Goal: Transaction & Acquisition: Purchase product/service

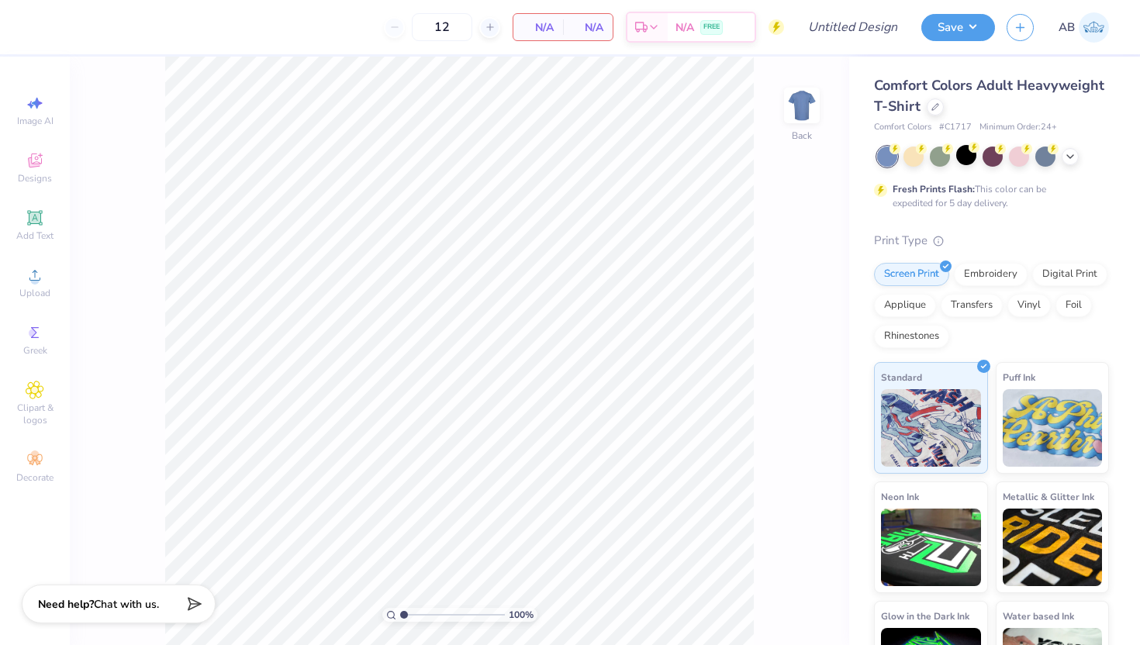
click at [973, 165] on div at bounding box center [993, 157] width 232 height 20
click at [961, 153] on div at bounding box center [966, 155] width 20 height 20
click at [29, 285] on div "Upload" at bounding box center [35, 283] width 54 height 46
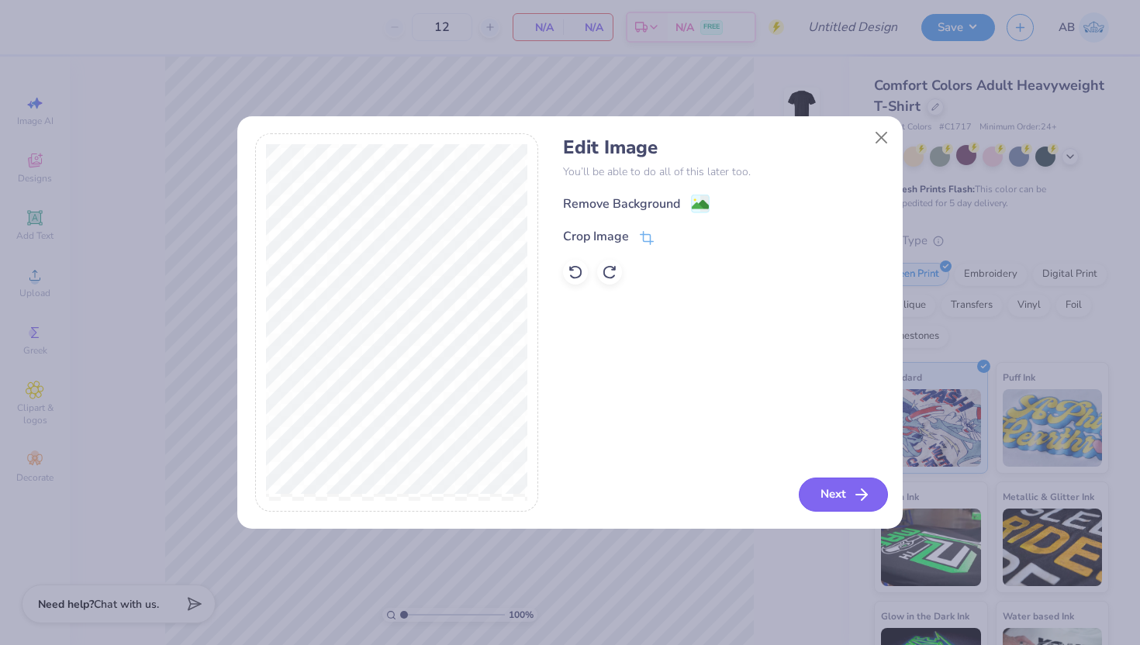
click at [849, 493] on button "Next" at bounding box center [843, 495] width 89 height 34
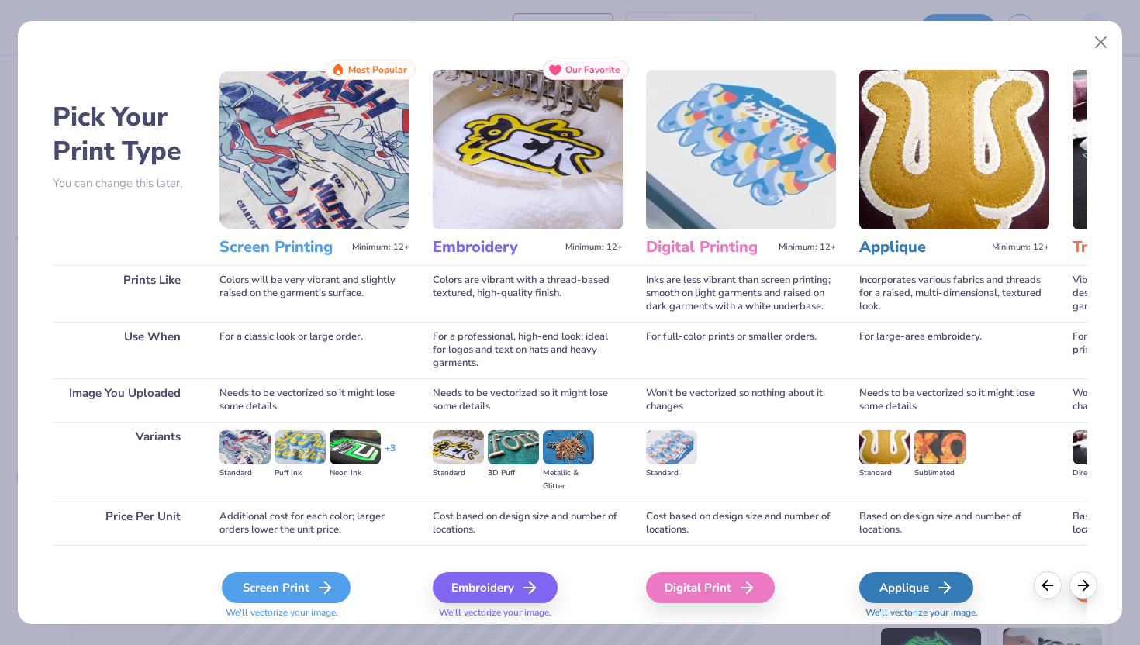
click at [302, 586] on div "Screen Print" at bounding box center [286, 587] width 129 height 31
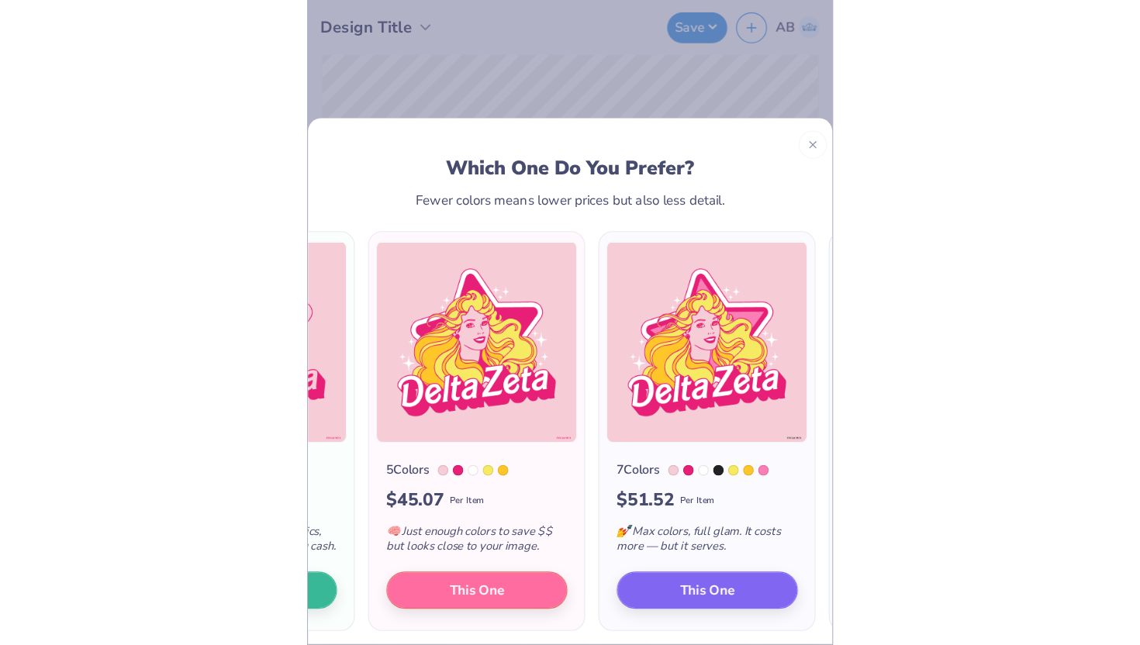
scroll to position [0, 160]
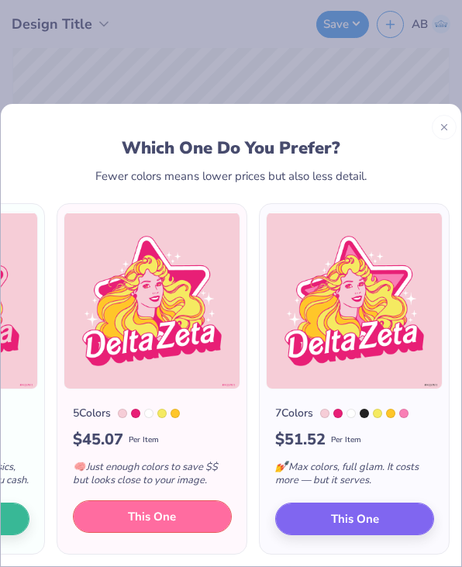
click at [112, 510] on button "This One" at bounding box center [152, 516] width 159 height 33
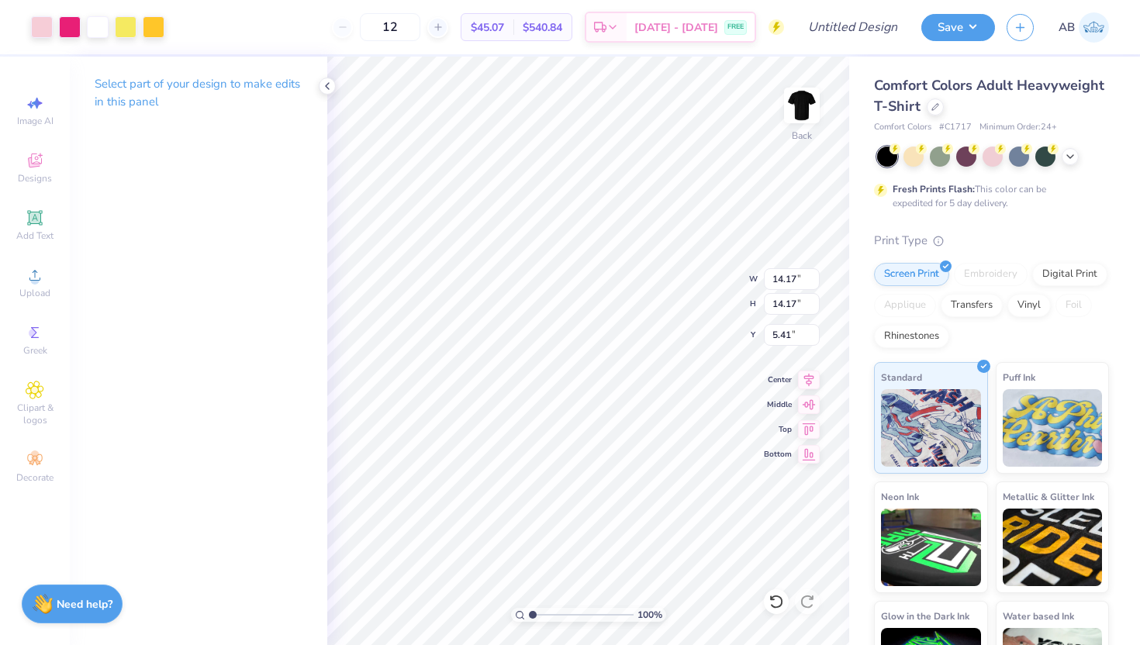
type input "8.52"
type input "4.79"
click at [406, 30] on input "12" at bounding box center [390, 27] width 60 height 28
type input "150"
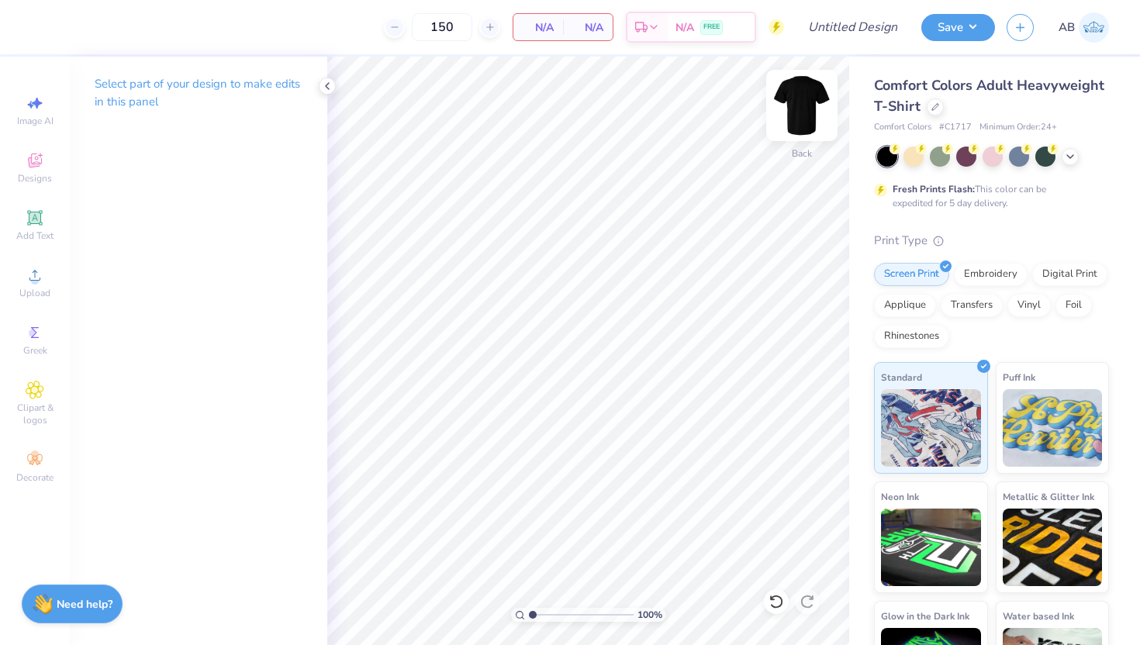
click at [796, 104] on img at bounding box center [802, 105] width 62 height 62
click at [26, 292] on span "Upload" at bounding box center [34, 293] width 31 height 12
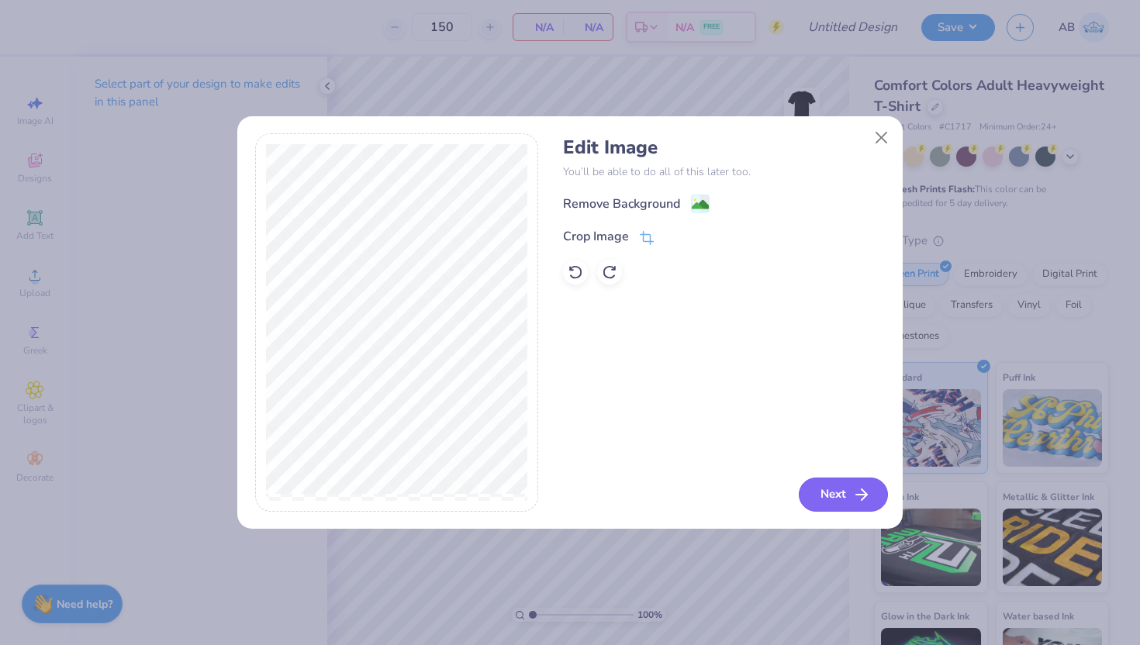
click at [821, 495] on button "Next" at bounding box center [843, 495] width 89 height 34
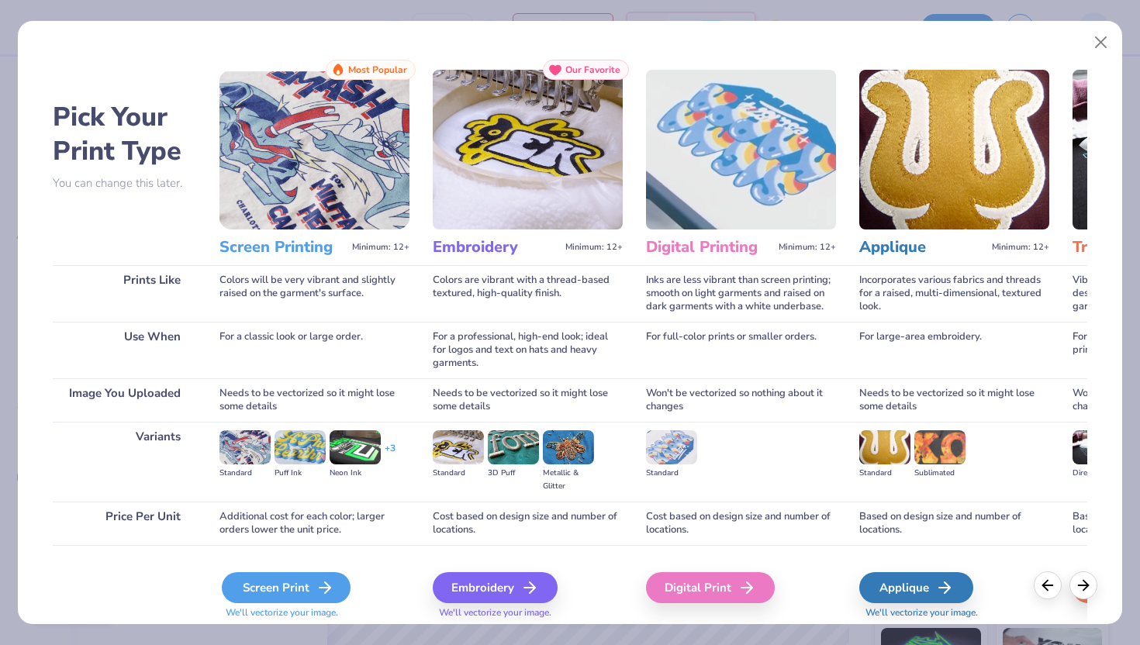
click at [264, 595] on div "Screen Print" at bounding box center [286, 587] width 129 height 31
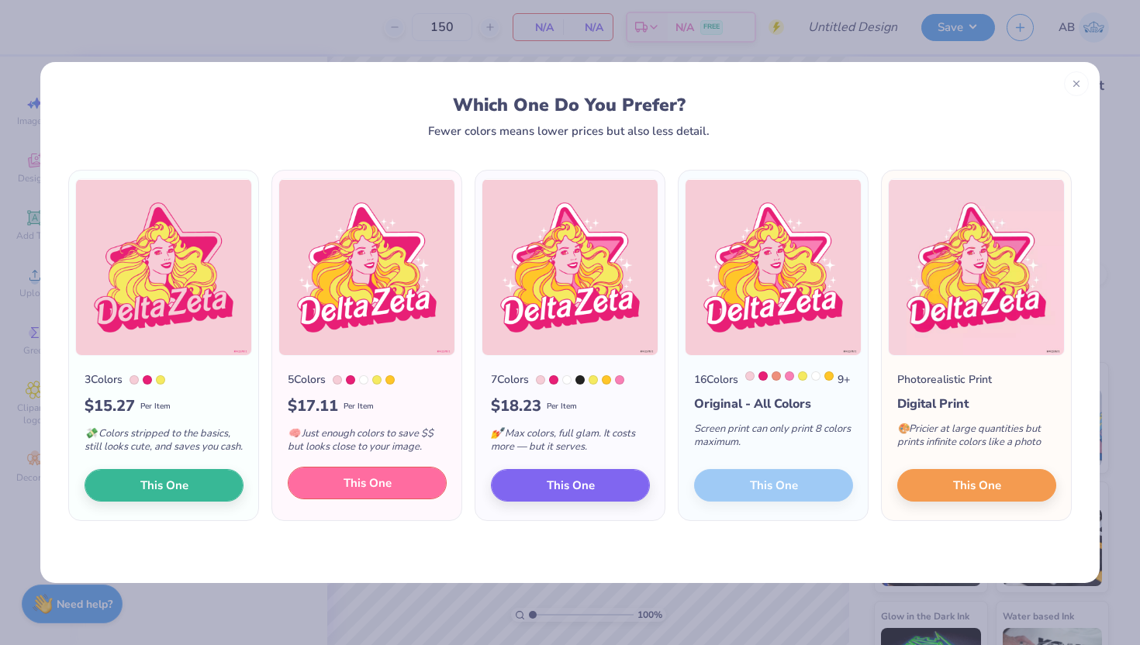
click at [374, 493] on span "This One" at bounding box center [368, 484] width 48 height 18
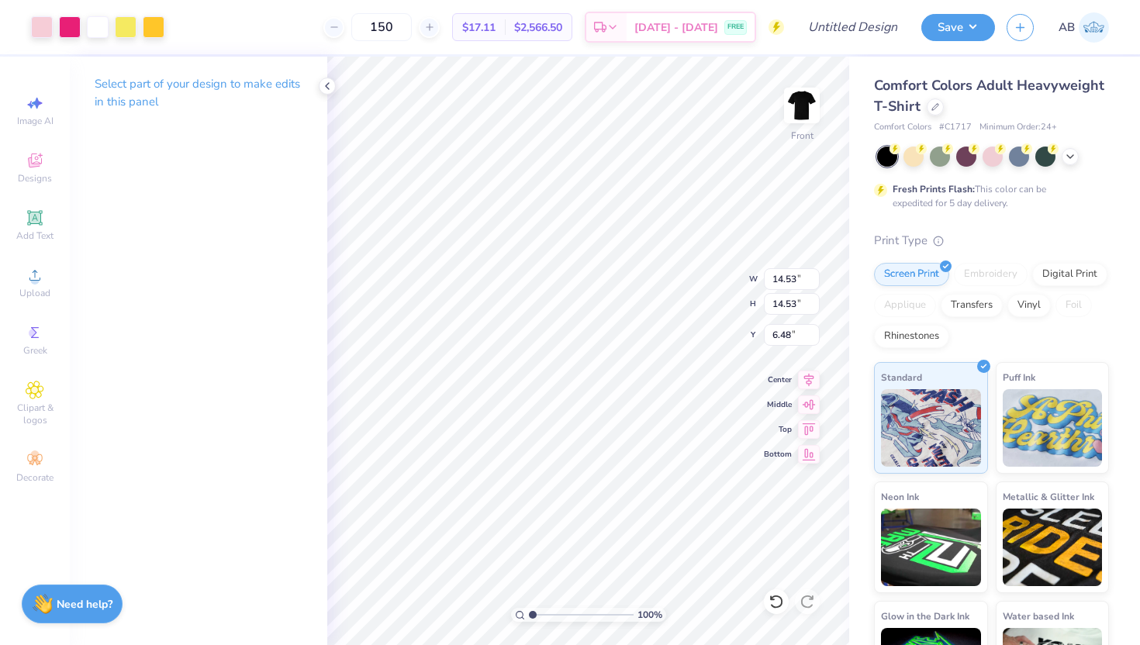
type input "7.21"
type input "4.67"
